Goal: Find specific page/section: Find specific page/section

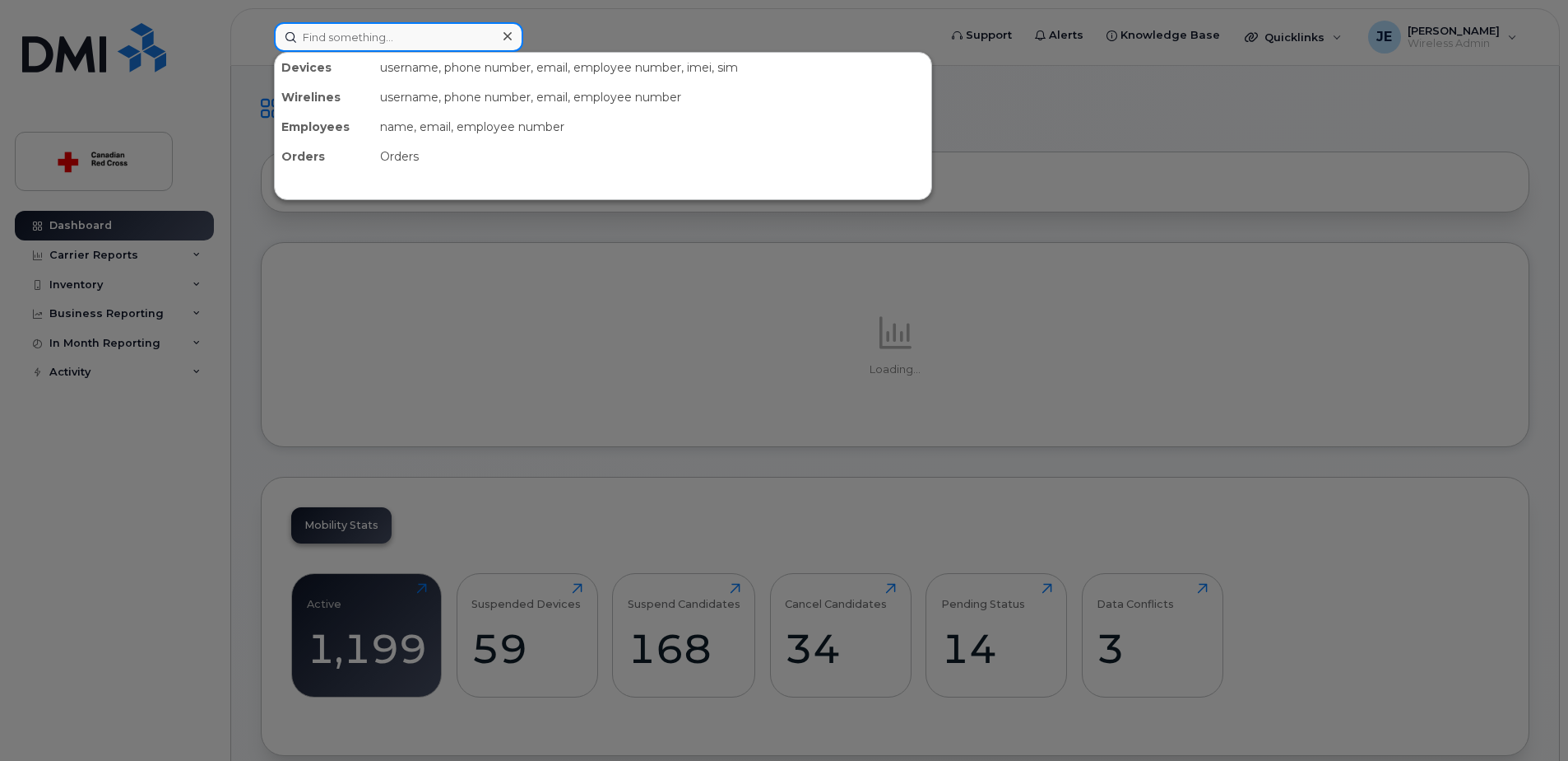
paste input "[PERSON_NAME]"
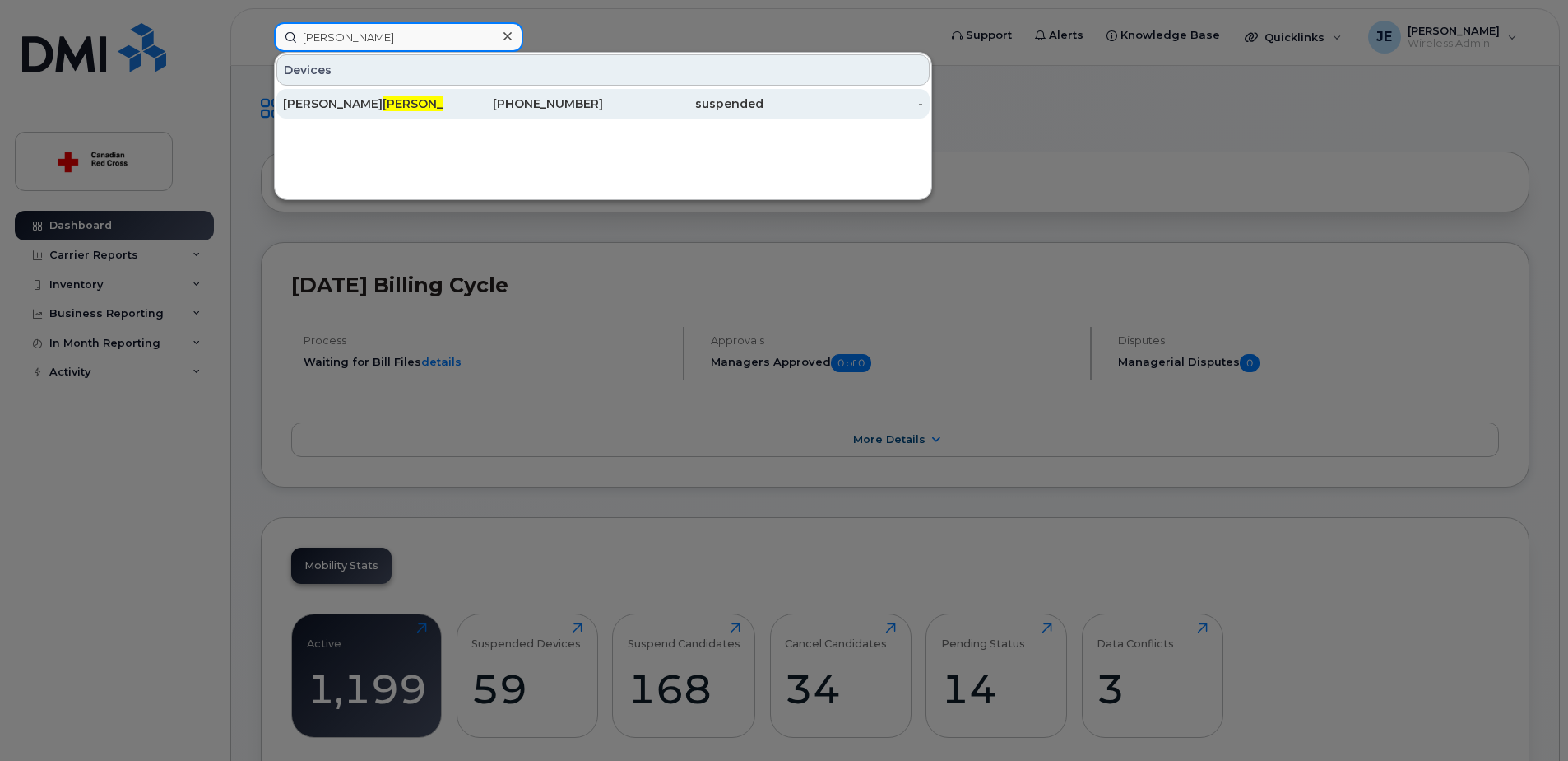
type input "[PERSON_NAME]"
click at [439, 101] on div "[PERSON_NAME]" at bounding box center [363, 103] width 160 height 16
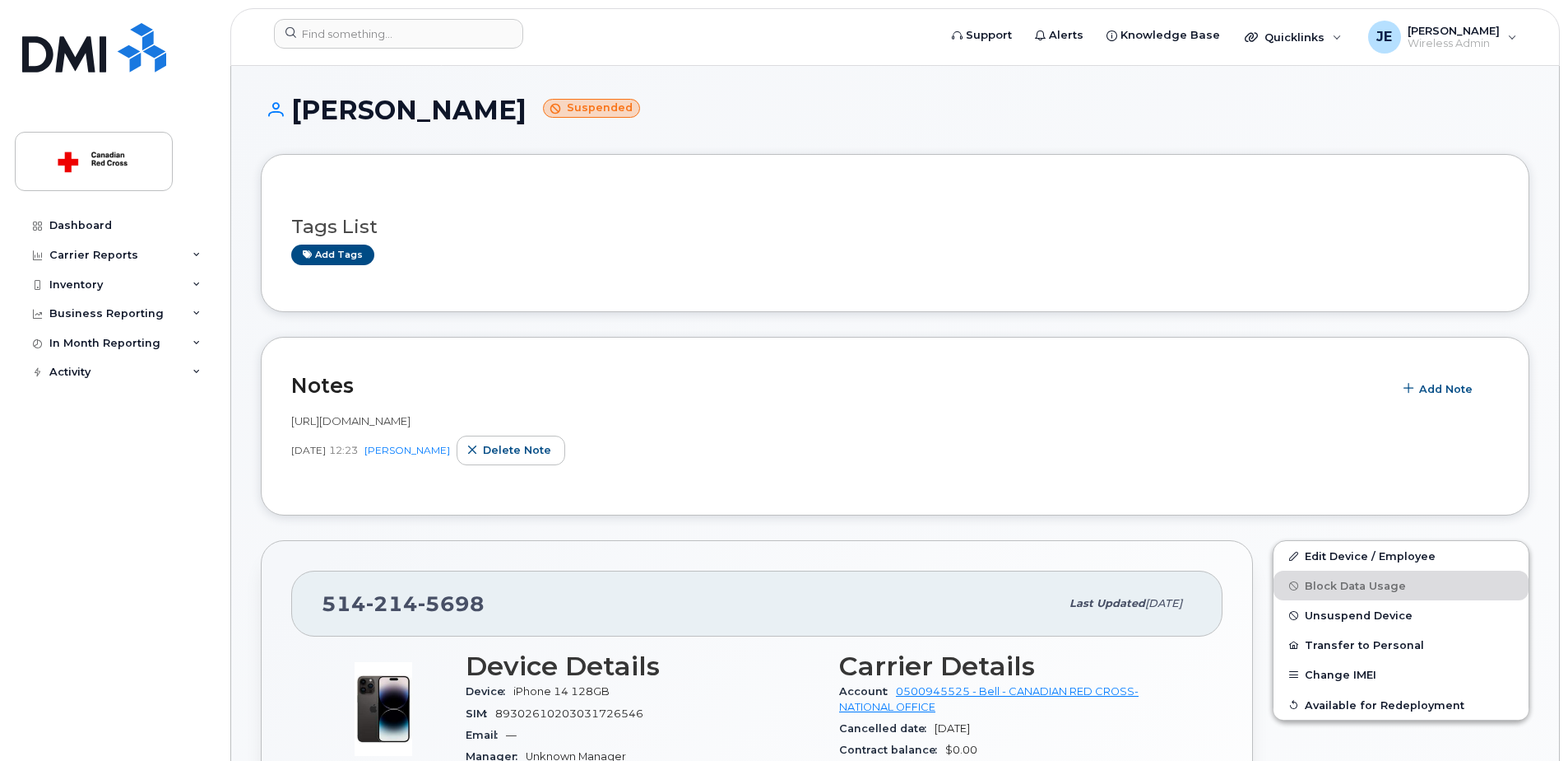
drag, startPoint x: 298, startPoint y: 114, endPoint x: 542, endPoint y: 119, distance: 244.1
click at [542, 119] on h1 "OSTIGUY VINCENT Suspended" at bounding box center [895, 109] width 1269 height 29
copy h1 "OSTIGUY VINCENT"
